Goal: Information Seeking & Learning: Learn about a topic

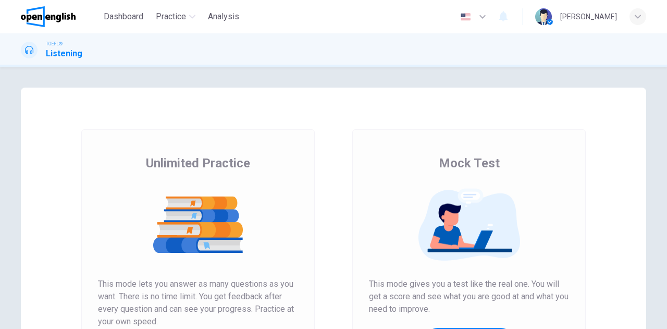
scroll to position [104, 0]
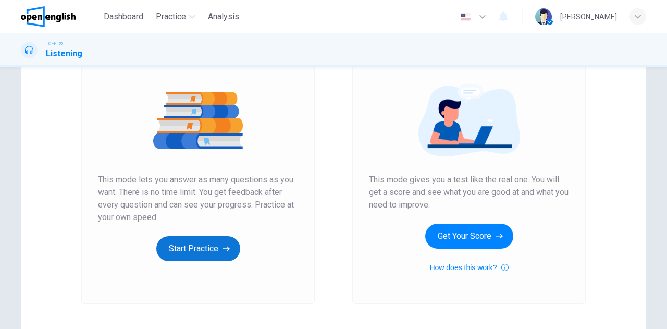
click at [193, 247] on button "Start Practice" at bounding box center [198, 248] width 84 height 25
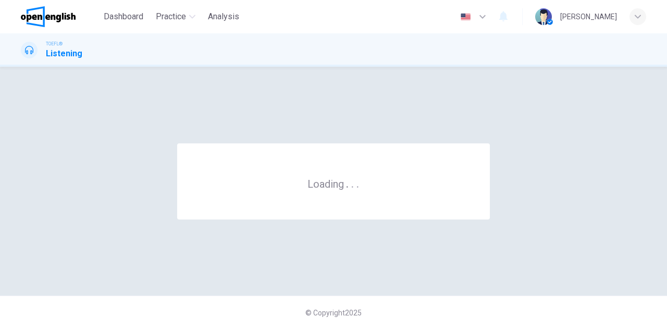
scroll to position [0, 0]
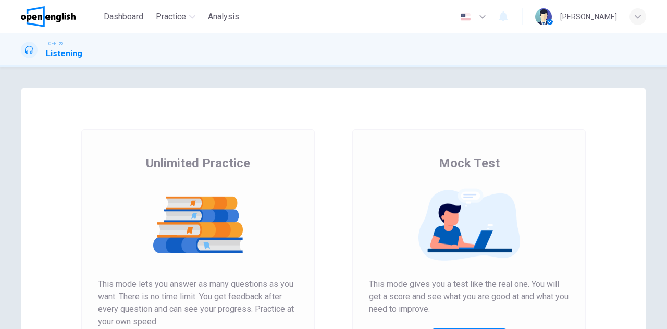
scroll to position [156, 0]
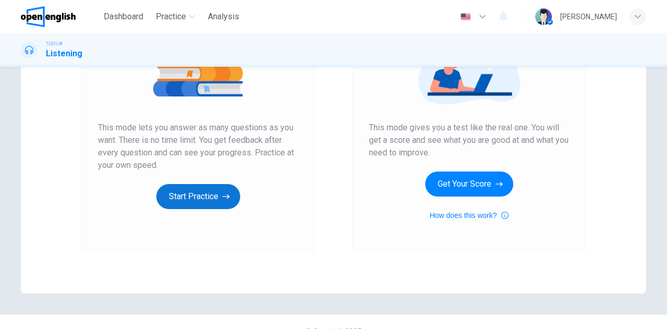
click at [201, 192] on button "Start Practice" at bounding box center [198, 196] width 84 height 25
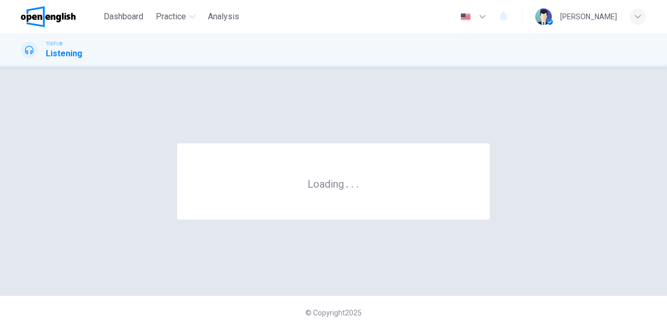
scroll to position [0, 0]
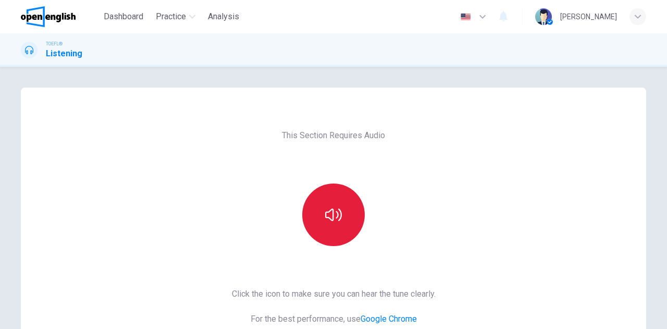
click at [355, 204] on button "button" at bounding box center [333, 214] width 63 height 63
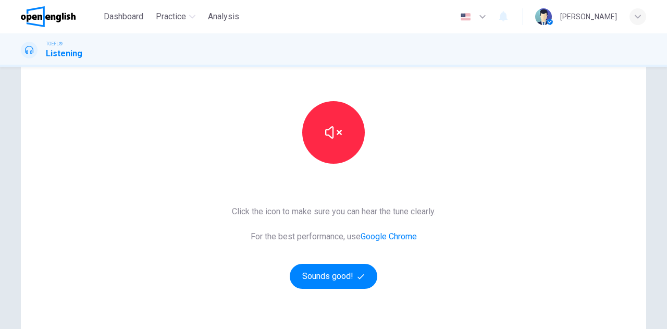
scroll to position [156, 0]
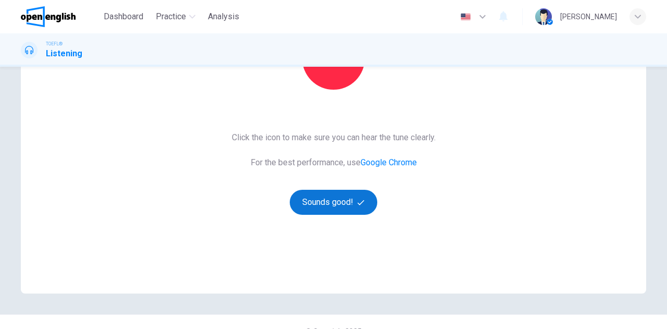
click at [344, 205] on button "Sounds good!" at bounding box center [334, 202] width 88 height 25
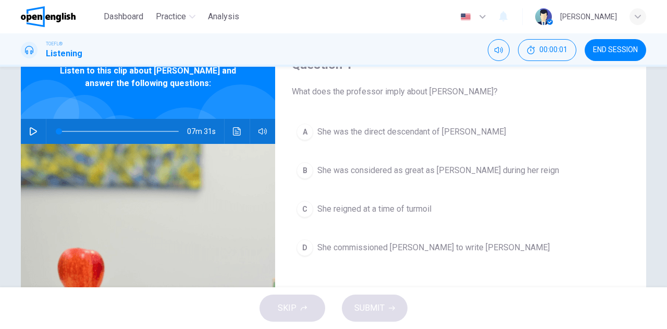
scroll to position [52, 0]
click at [31, 131] on icon "button" at bounding box center [33, 131] width 8 height 8
click at [59, 129] on span at bounding box center [119, 131] width 120 height 15
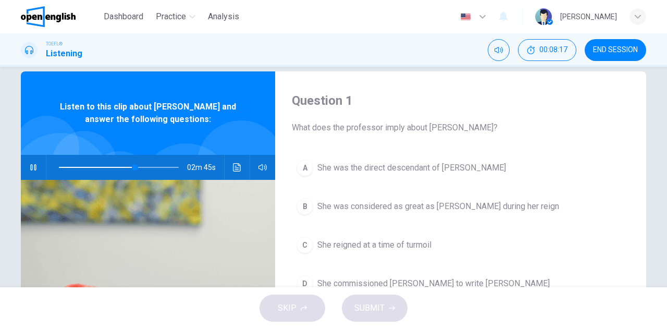
scroll to position [0, 0]
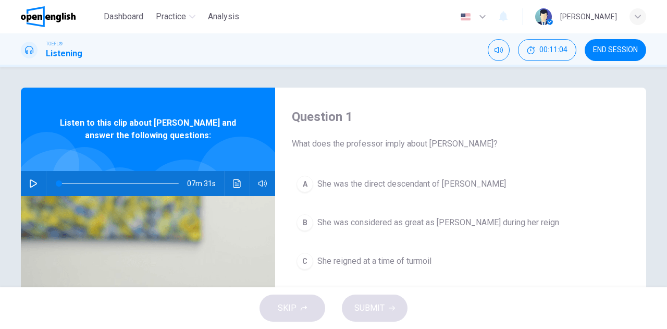
click at [31, 185] on icon "button" at bounding box center [33, 183] width 7 height 8
click at [233, 180] on icon "Click to see the audio transcription" at bounding box center [237, 183] width 8 height 8
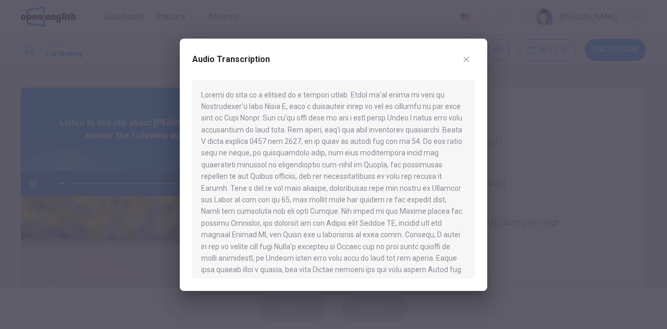
drag, startPoint x: 70, startPoint y: 153, endPoint x: 69, endPoint y: 168, distance: 15.1
click at [70, 153] on div at bounding box center [333, 164] width 667 height 329
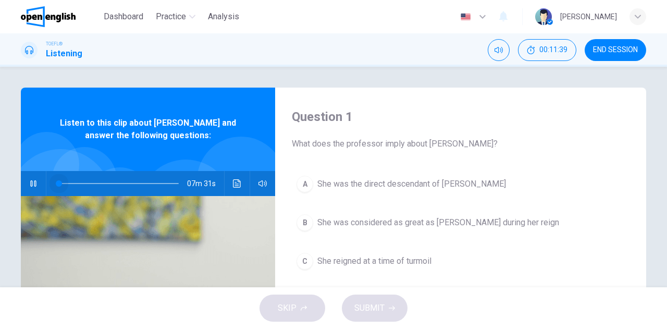
drag, startPoint x: 65, startPoint y: 184, endPoint x: 36, endPoint y: 176, distance: 29.3
click at [36, 176] on div "07m 31s" at bounding box center [148, 183] width 254 height 25
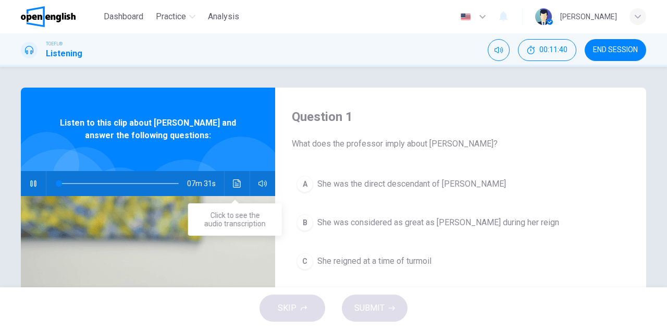
click at [233, 182] on icon "Click to see the audio transcription" at bounding box center [237, 183] width 8 height 8
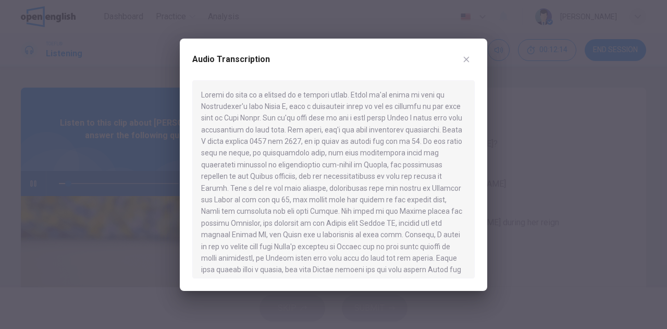
scroll to position [52, 0]
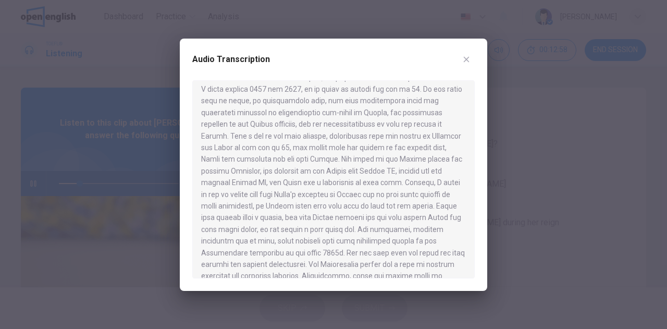
click at [84, 184] on div at bounding box center [333, 164] width 667 height 329
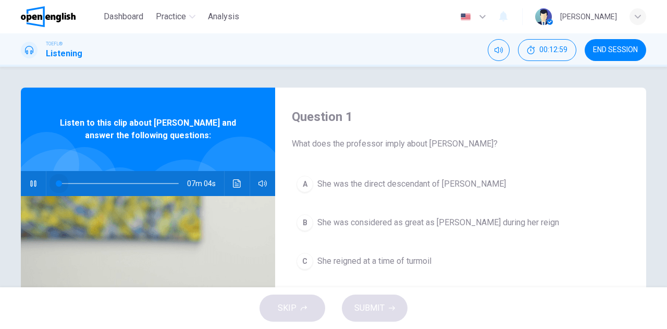
drag, startPoint x: 73, startPoint y: 182, endPoint x: 40, endPoint y: 178, distance: 33.5
click at [40, 178] on div "07m 04s" at bounding box center [148, 183] width 254 height 25
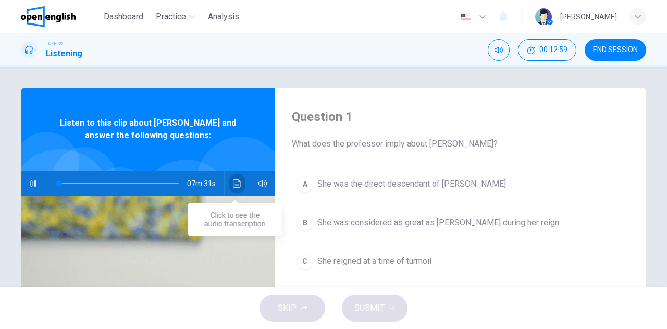
click at [234, 181] on icon "Click to see the audio transcription" at bounding box center [237, 183] width 8 height 8
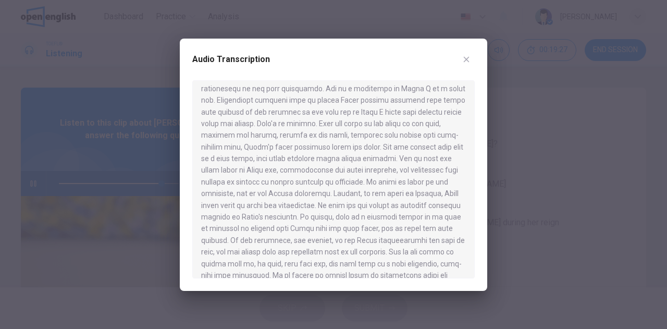
scroll to position [764, 0]
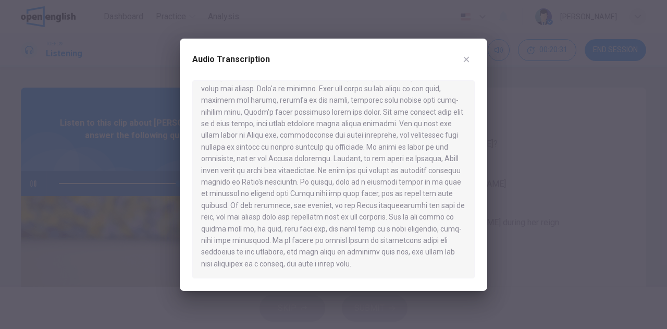
type input "*"
click at [514, 118] on div at bounding box center [333, 164] width 667 height 329
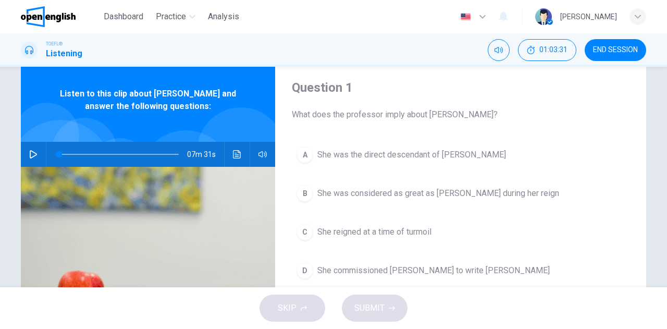
scroll to position [52, 0]
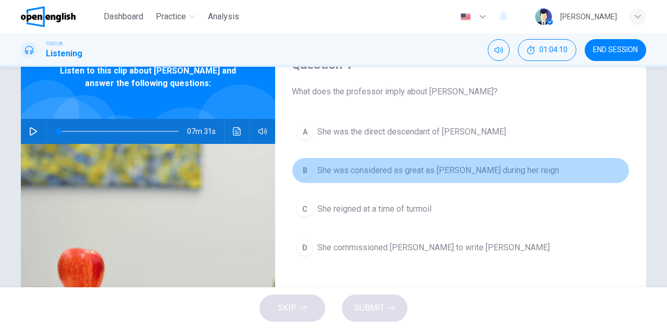
click at [440, 172] on span "She was considered as great as [PERSON_NAME] during her reign" at bounding box center [438, 170] width 242 height 13
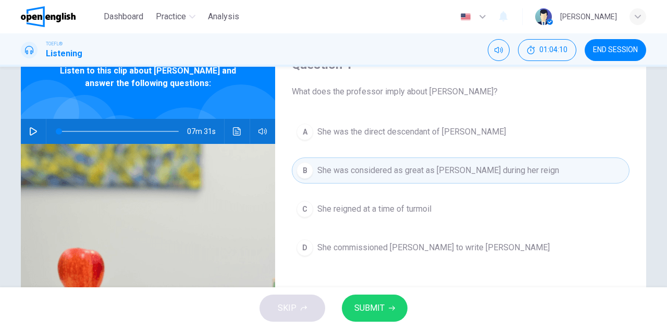
click at [389, 305] on icon "button" at bounding box center [392, 308] width 6 height 6
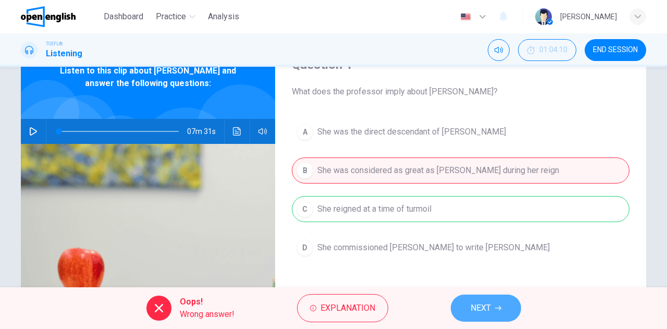
click at [488, 304] on span "NEXT" at bounding box center [480, 308] width 20 height 15
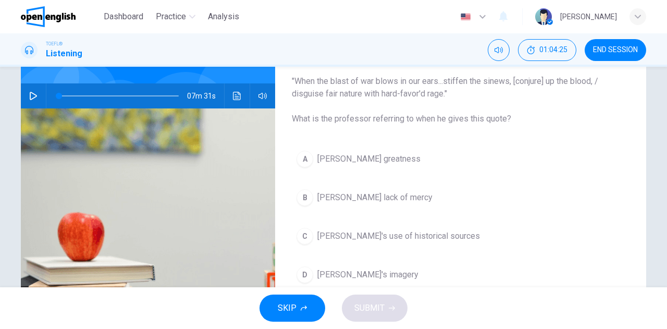
scroll to position [104, 0]
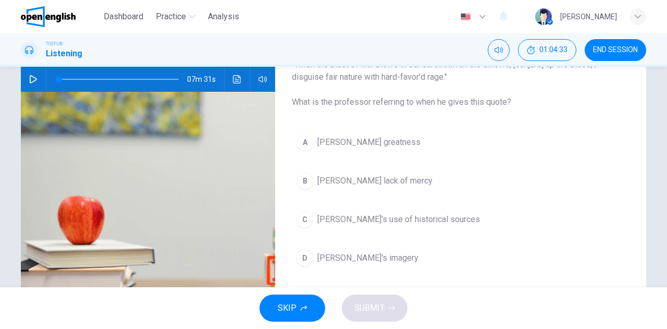
click at [375, 254] on span "[PERSON_NAME]'s imagery" at bounding box center [367, 258] width 101 height 13
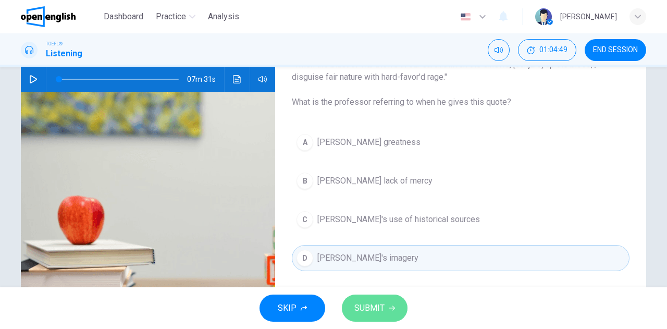
click at [380, 306] on span "SUBMIT" at bounding box center [369, 308] width 30 height 15
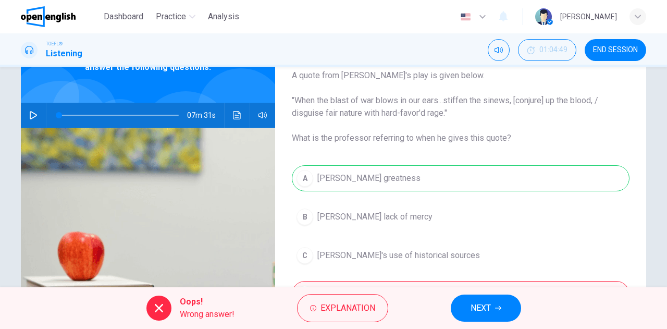
scroll to position [52, 0]
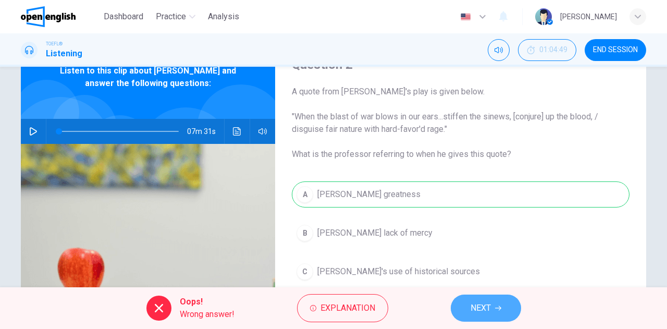
click at [482, 308] on span "NEXT" at bounding box center [480, 308] width 20 height 15
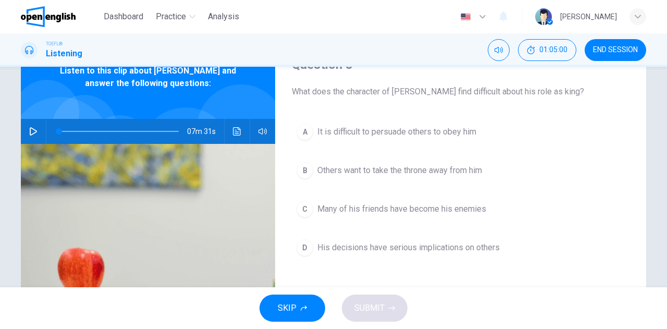
click at [363, 206] on span "Many of his friends have become his enemies" at bounding box center [401, 209] width 169 height 13
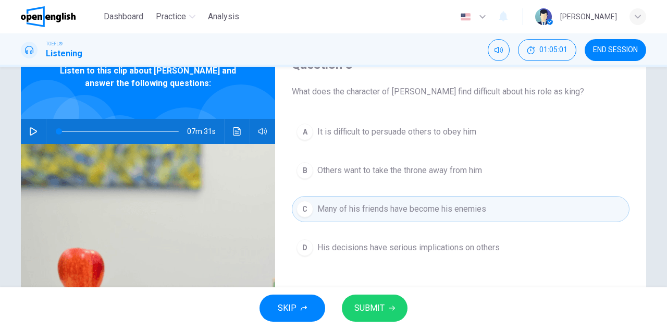
click at [381, 303] on span "SUBMIT" at bounding box center [369, 308] width 30 height 15
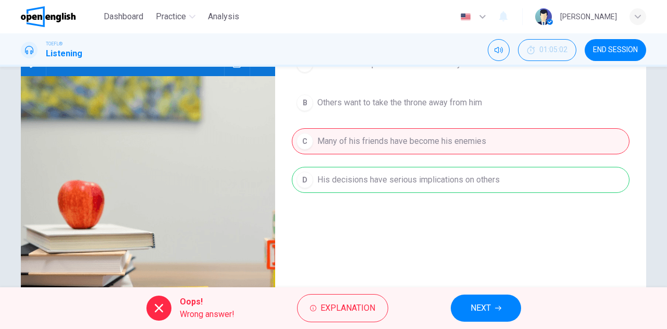
scroll to position [156, 0]
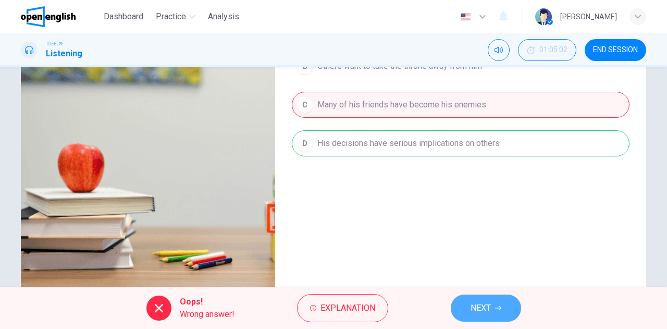
click at [478, 301] on span "NEXT" at bounding box center [480, 308] width 20 height 15
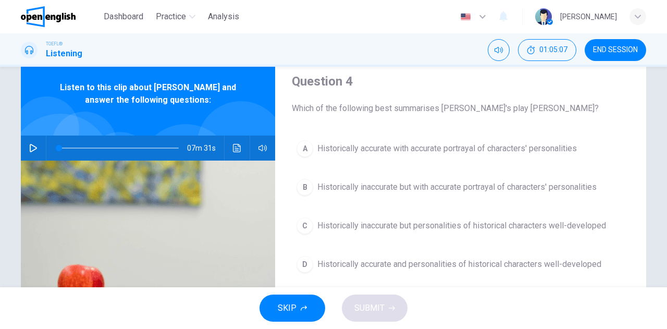
scroll to position [52, 0]
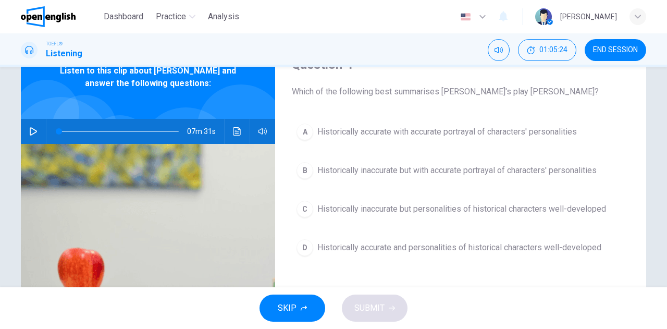
click at [423, 247] on span "Historically accurate and personalities of historical characters well-developed" at bounding box center [459, 247] width 284 height 13
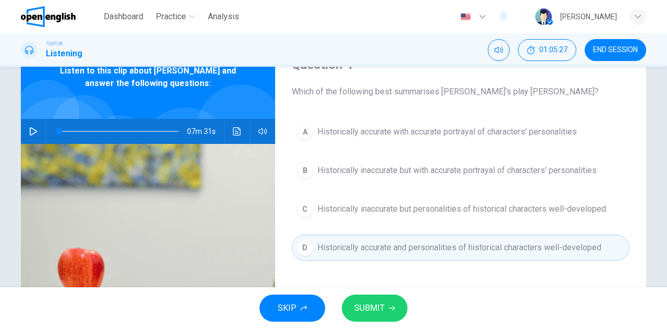
click at [373, 307] on span "SUBMIT" at bounding box center [369, 308] width 30 height 15
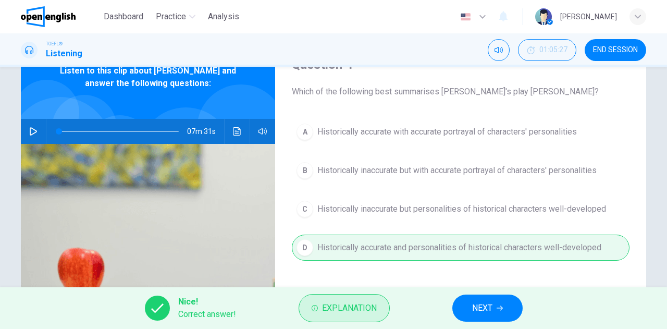
click at [366, 303] on span "Explanation" at bounding box center [349, 308] width 55 height 15
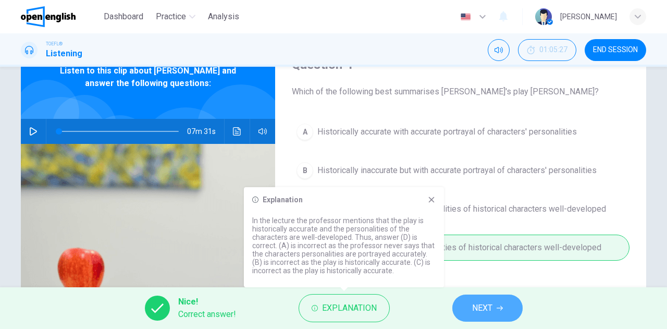
click at [465, 306] on button "NEXT" at bounding box center [487, 307] width 70 height 27
